Goal: Navigation & Orientation: Find specific page/section

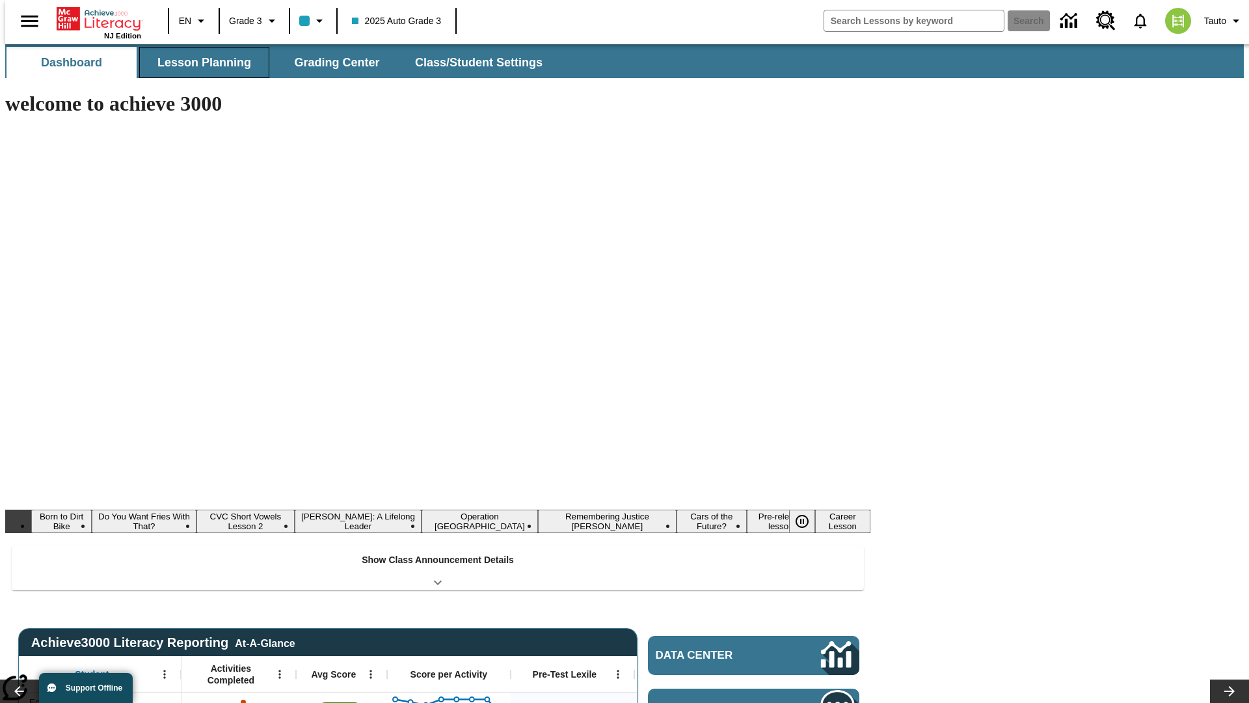
click at [199, 62] on button "Lesson Planning" at bounding box center [204, 62] width 130 height 31
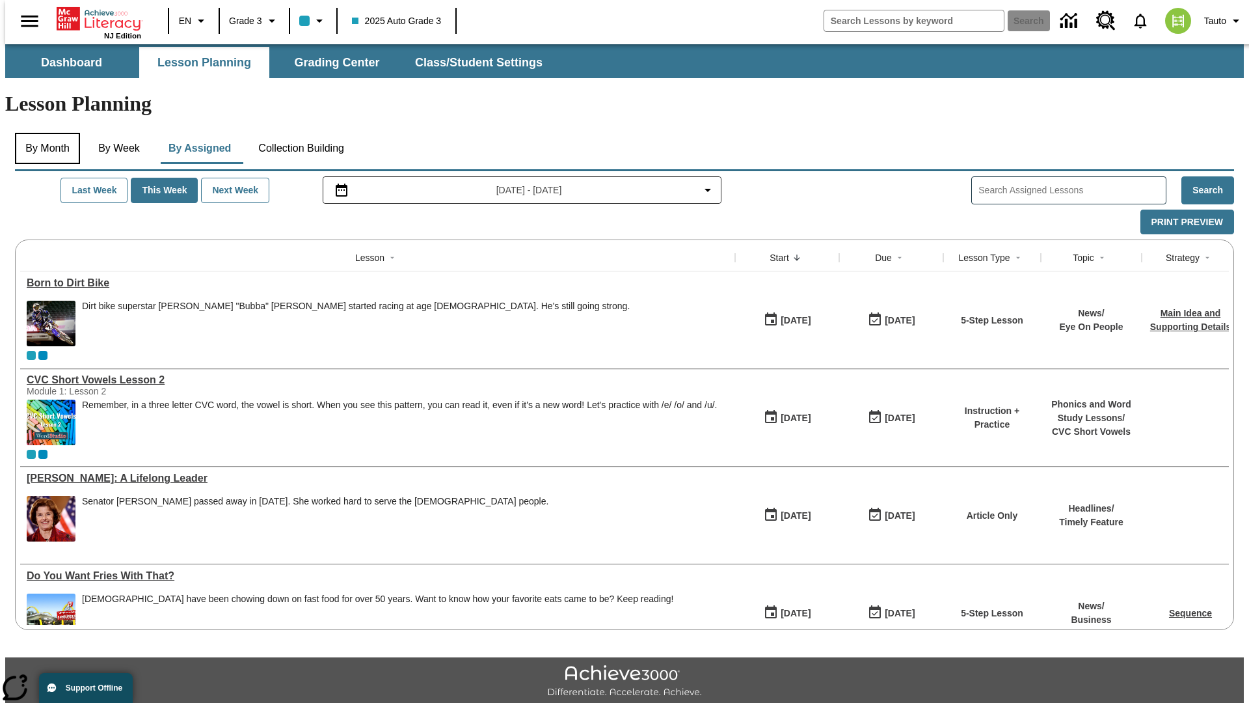
click at [44, 133] on button "By Month" at bounding box center [47, 148] width 65 height 31
